Goal: Navigation & Orientation: Find specific page/section

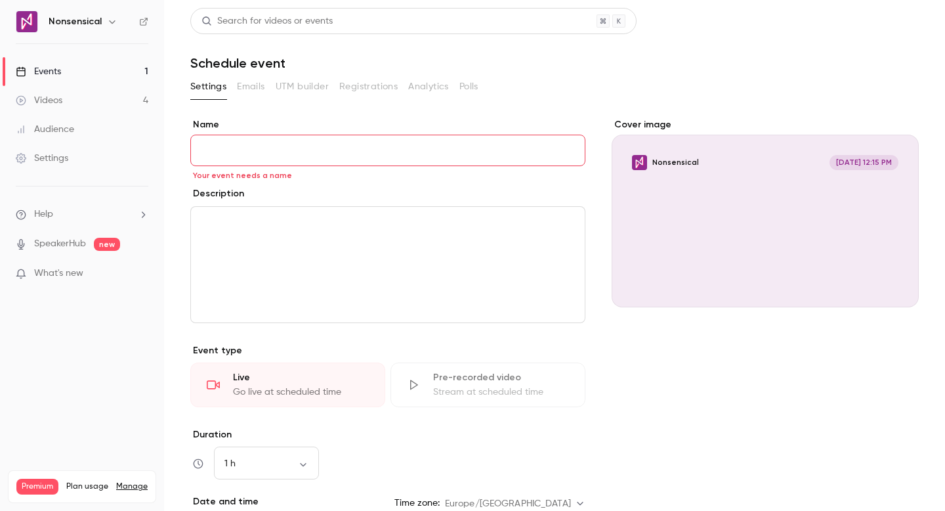
click at [95, 68] on link "Events 1" at bounding box center [82, 71] width 164 height 29
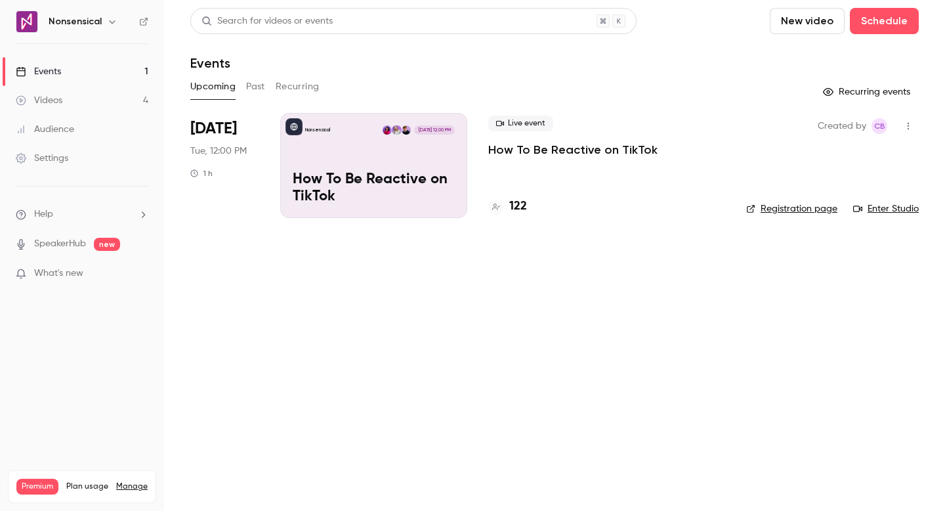
click at [259, 88] on button "Past" at bounding box center [255, 86] width 19 height 21
